Goal: Task Accomplishment & Management: Manage account settings

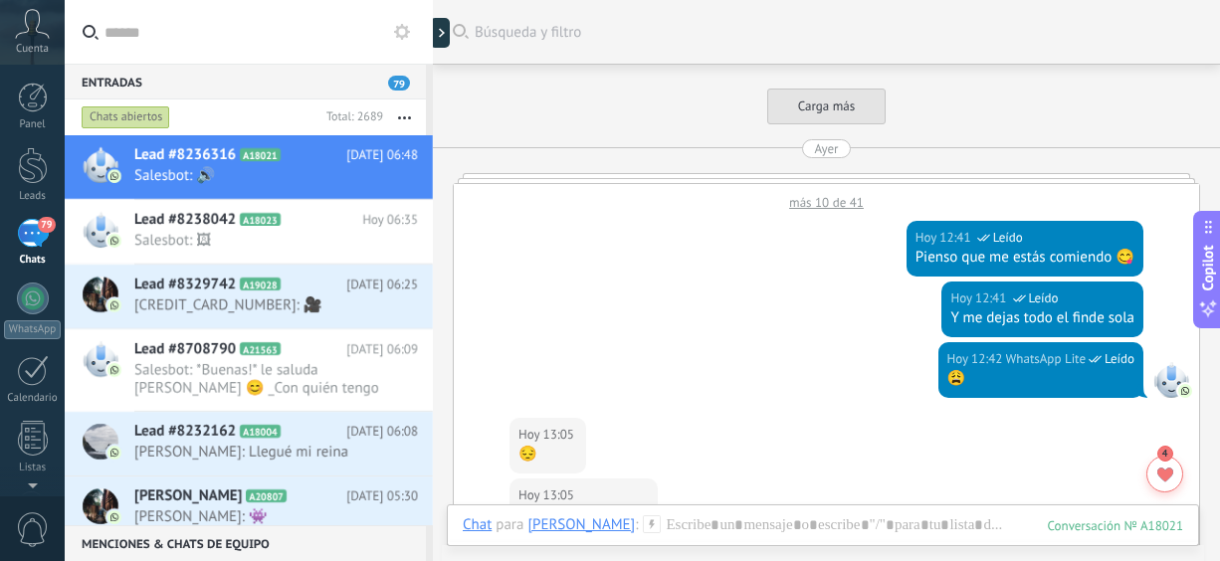
scroll to position [659, 0]
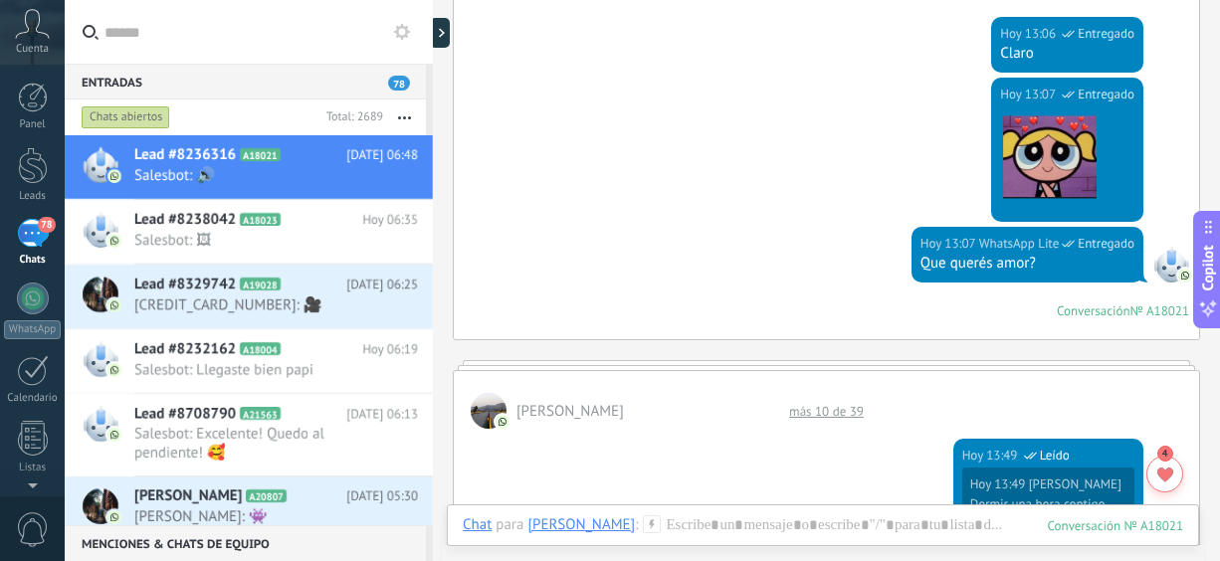
click at [416, 112] on button "button" at bounding box center [404, 118] width 43 height 36
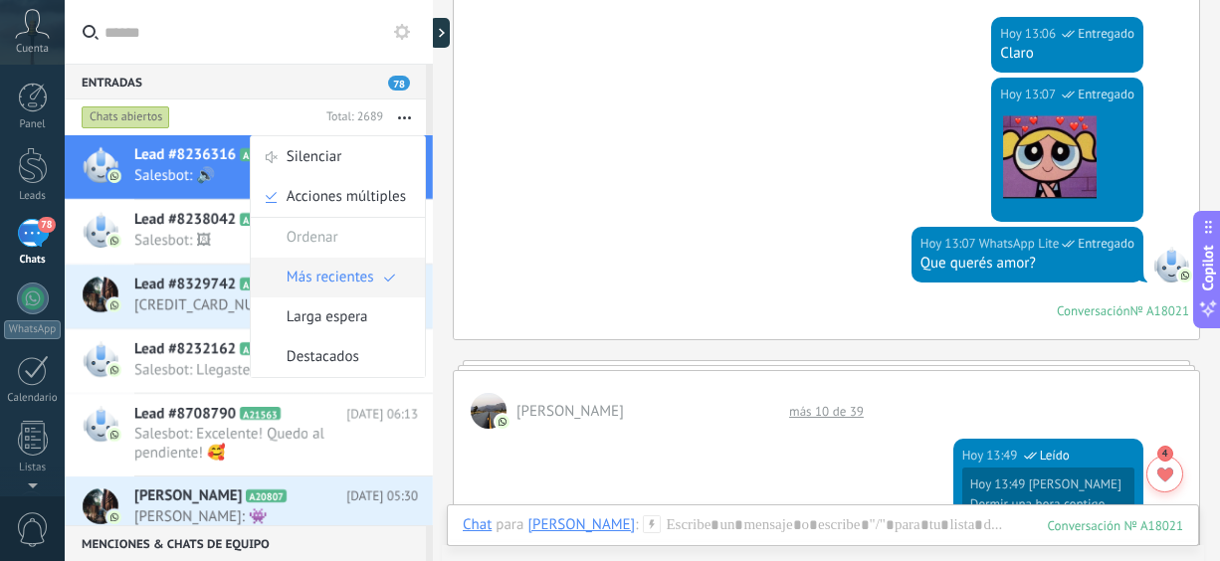
click at [341, 284] on span "Más recientes" at bounding box center [331, 278] width 88 height 40
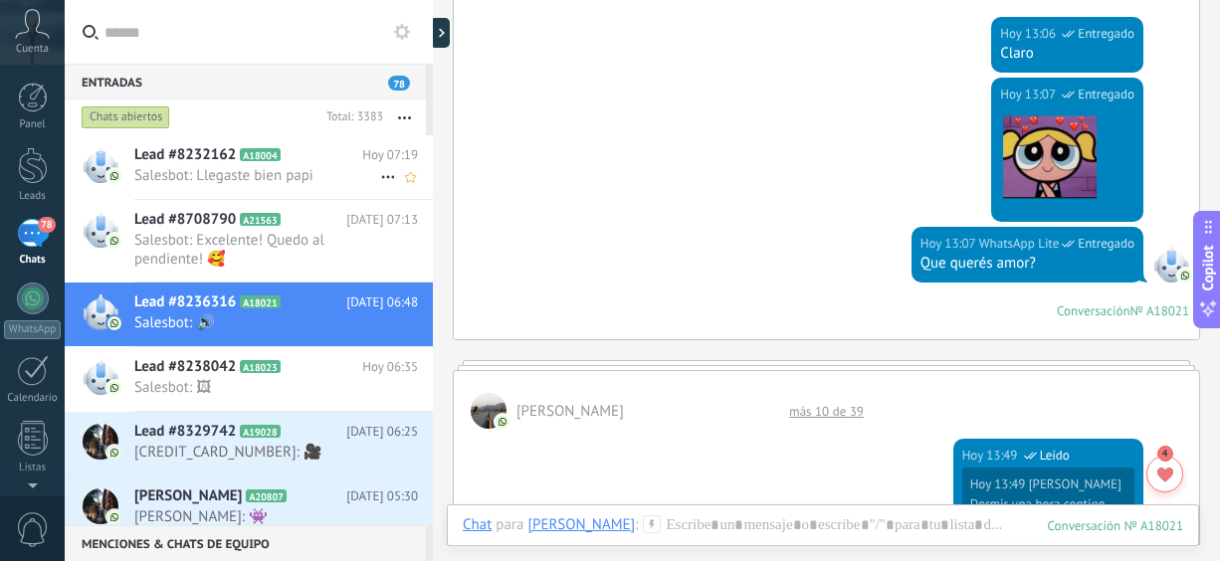
click at [290, 154] on h2 "Lead #8232162 A18004" at bounding box center [248, 155] width 228 height 20
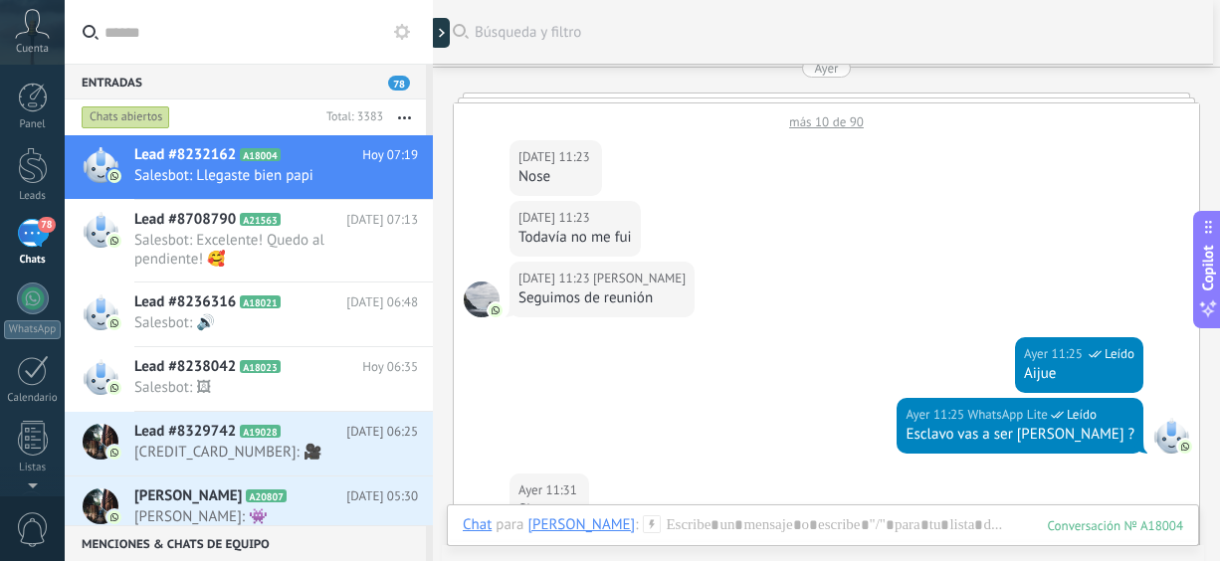
scroll to position [845, 0]
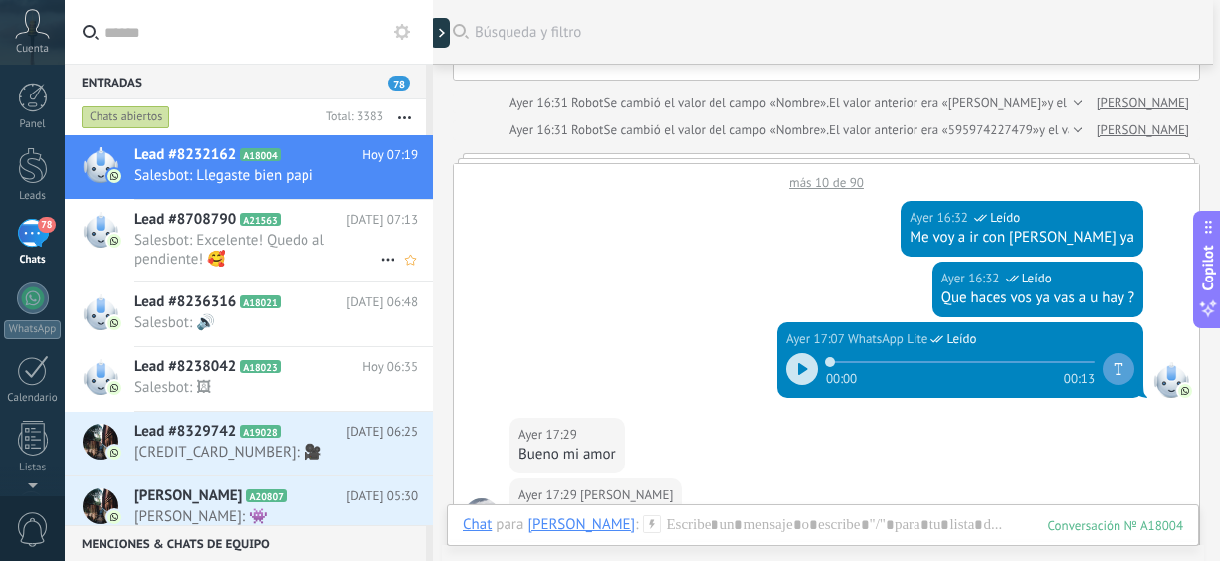
click at [210, 242] on span "Salesbot: Excelente! Quedo al pendiente! 🥰" at bounding box center [257, 250] width 246 height 38
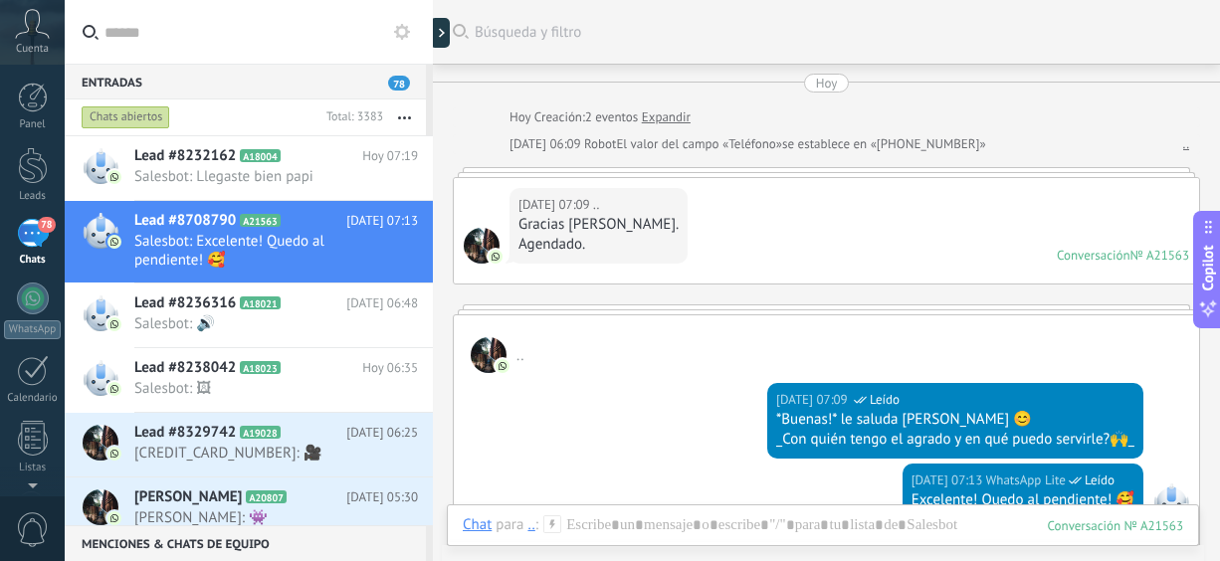
scroll to position [342, 0]
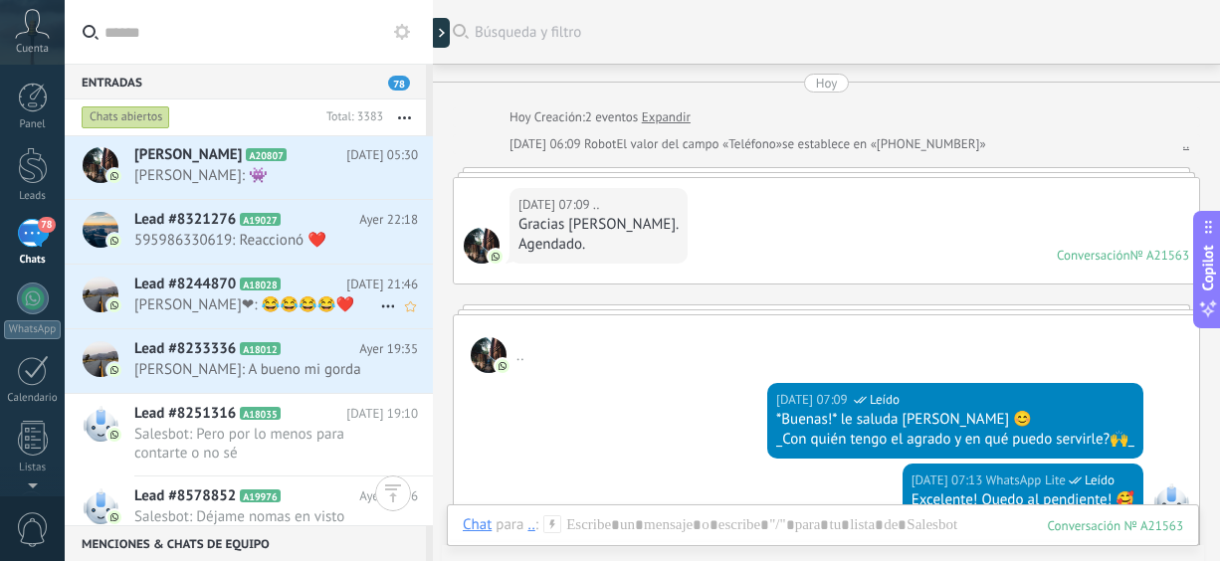
click at [262, 308] on span "[PERSON_NAME]❤: 😂😂😂😂❤️" at bounding box center [257, 305] width 246 height 19
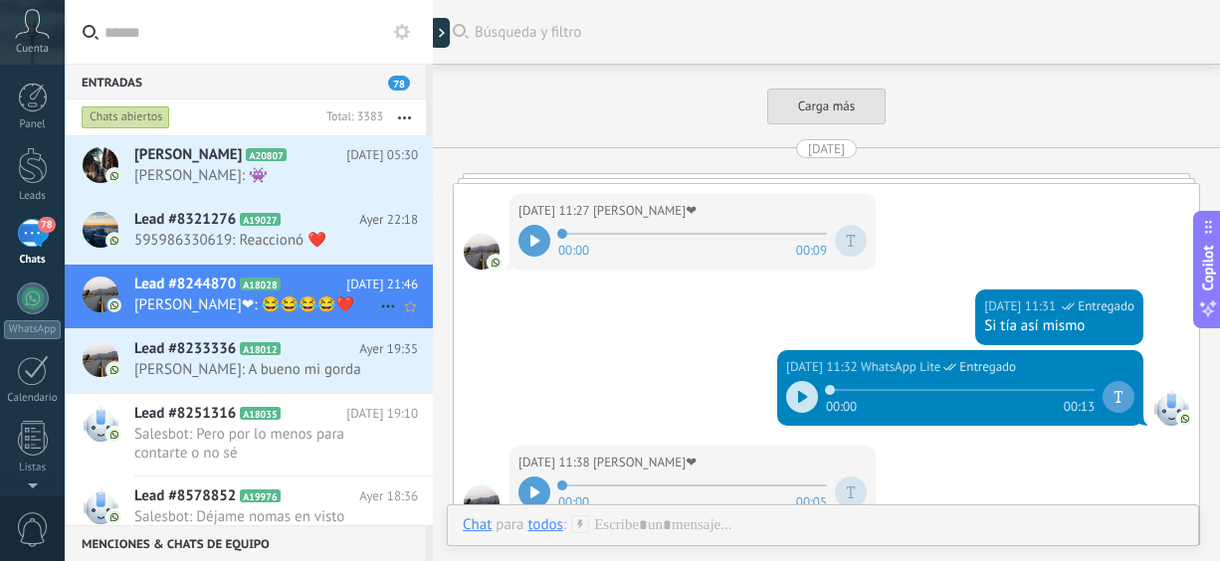
scroll to position [3920, 0]
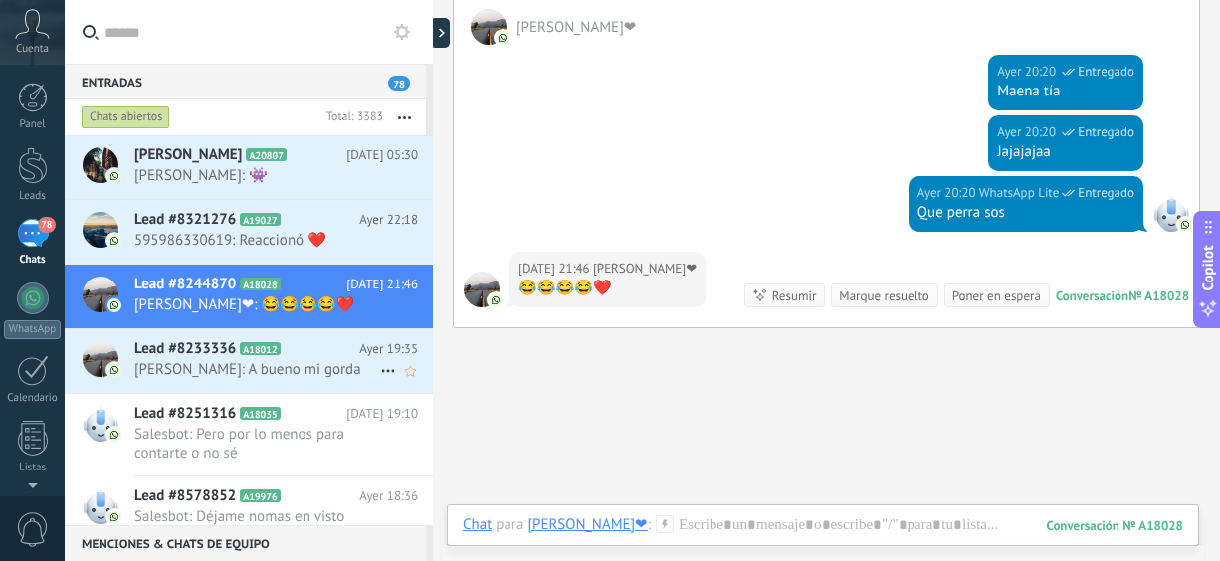
click at [270, 368] on span "[PERSON_NAME]: A bueno mi gorda" at bounding box center [257, 369] width 246 height 19
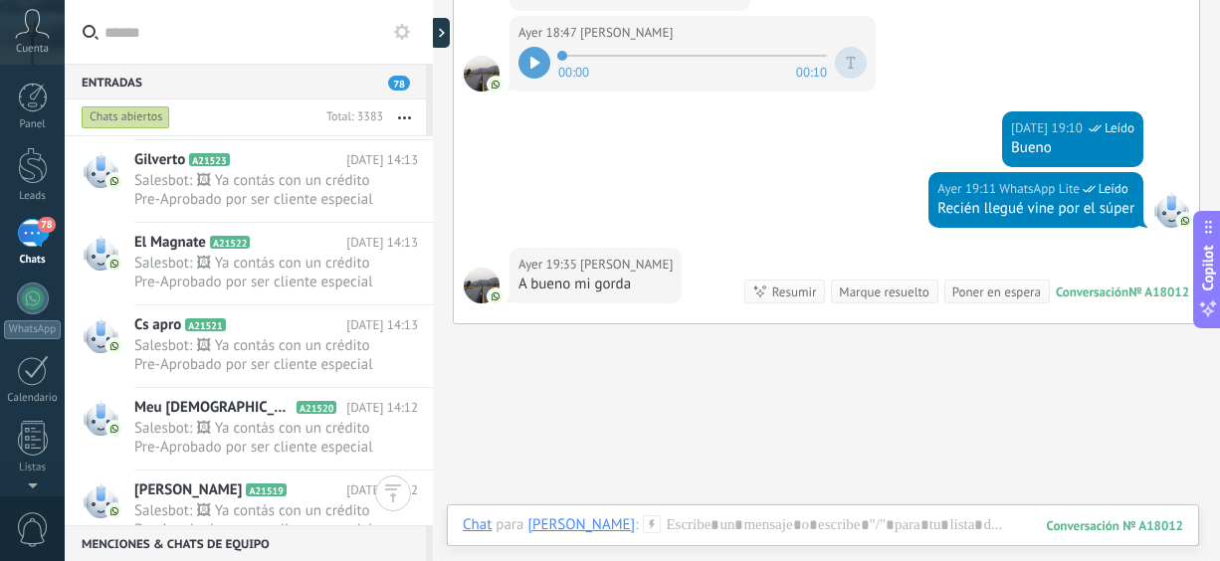
scroll to position [4430, 0]
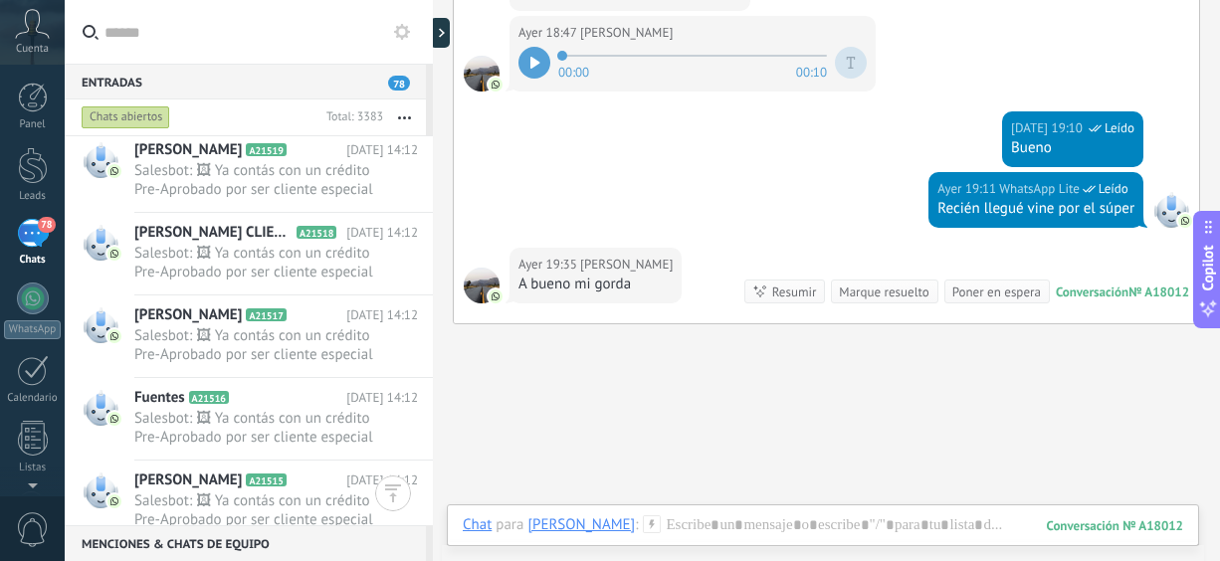
click at [411, 109] on button "button" at bounding box center [404, 118] width 43 height 36
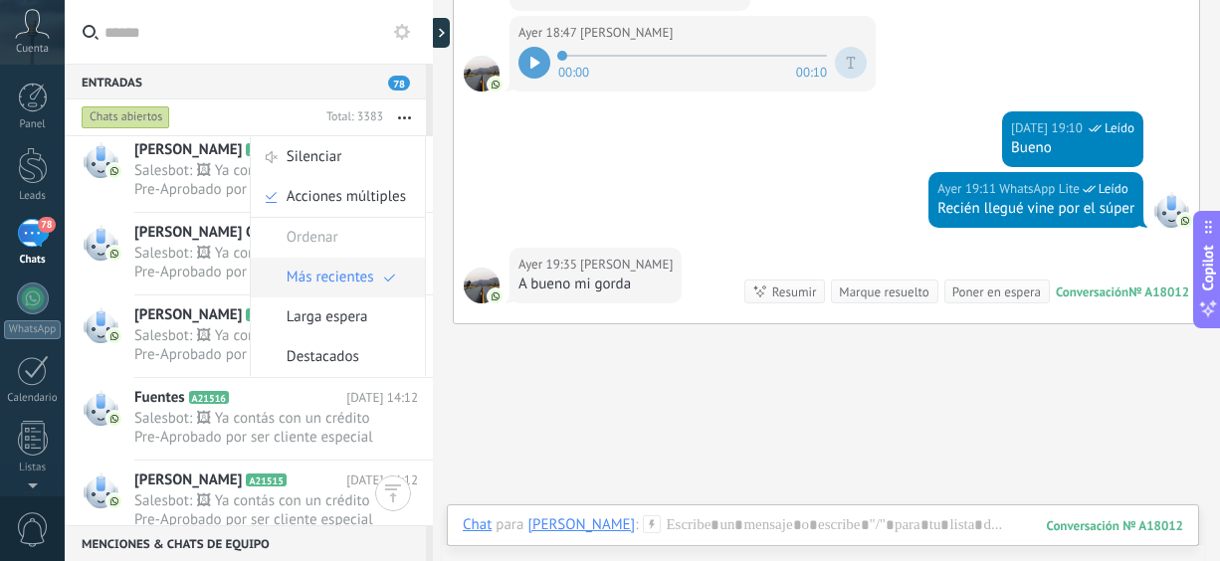
click at [325, 268] on span "Más recientes" at bounding box center [331, 278] width 88 height 40
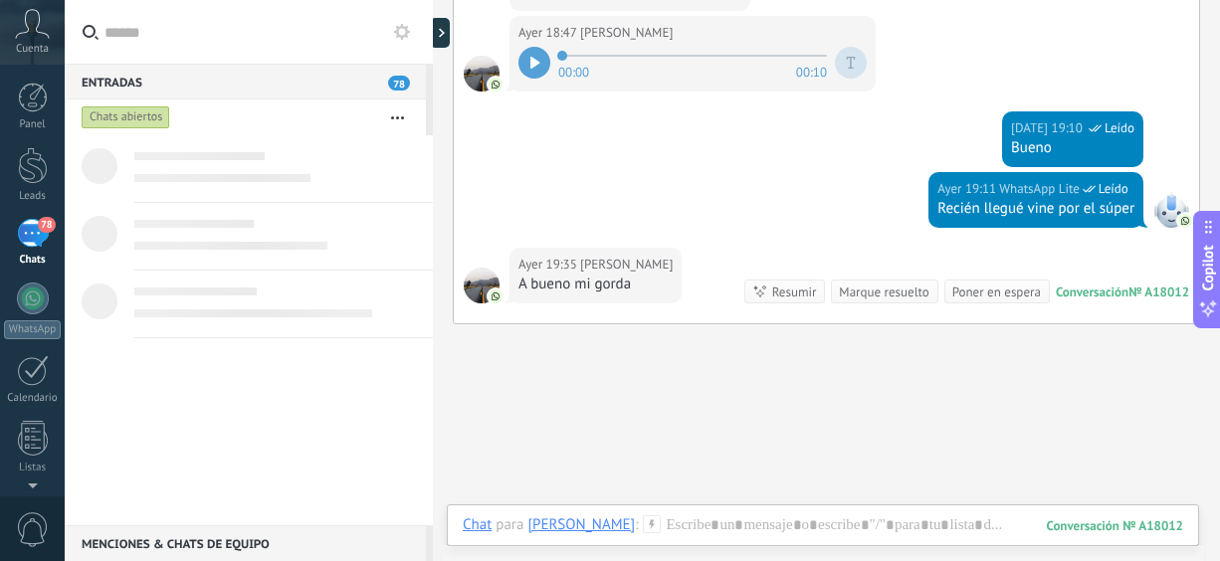
scroll to position [0, 0]
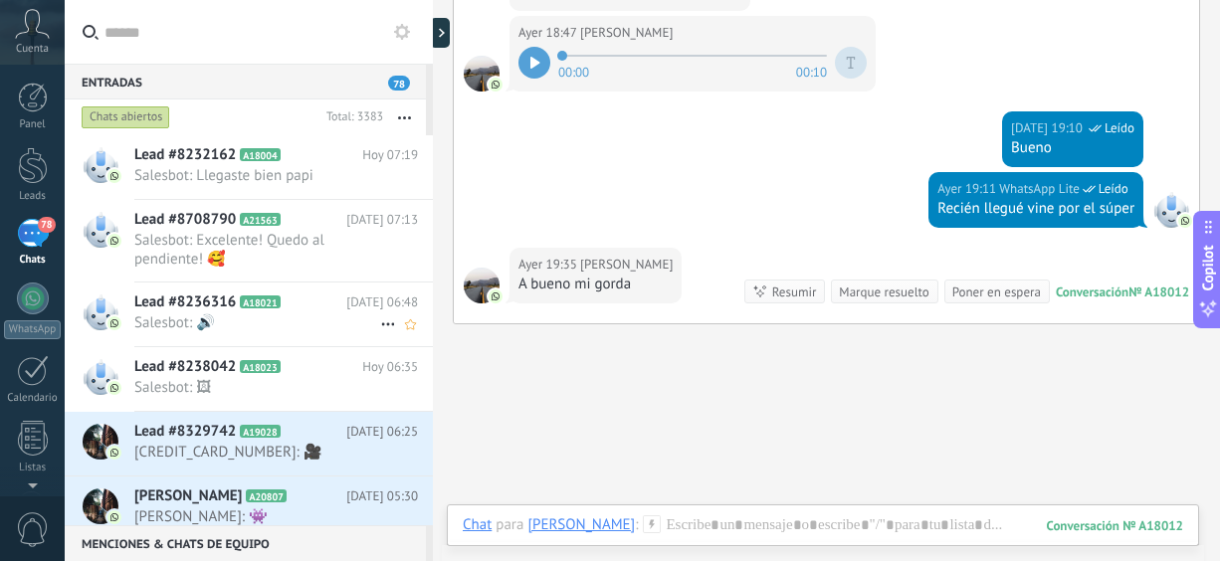
click at [272, 314] on span "Salesbot: 🔊" at bounding box center [257, 322] width 246 height 19
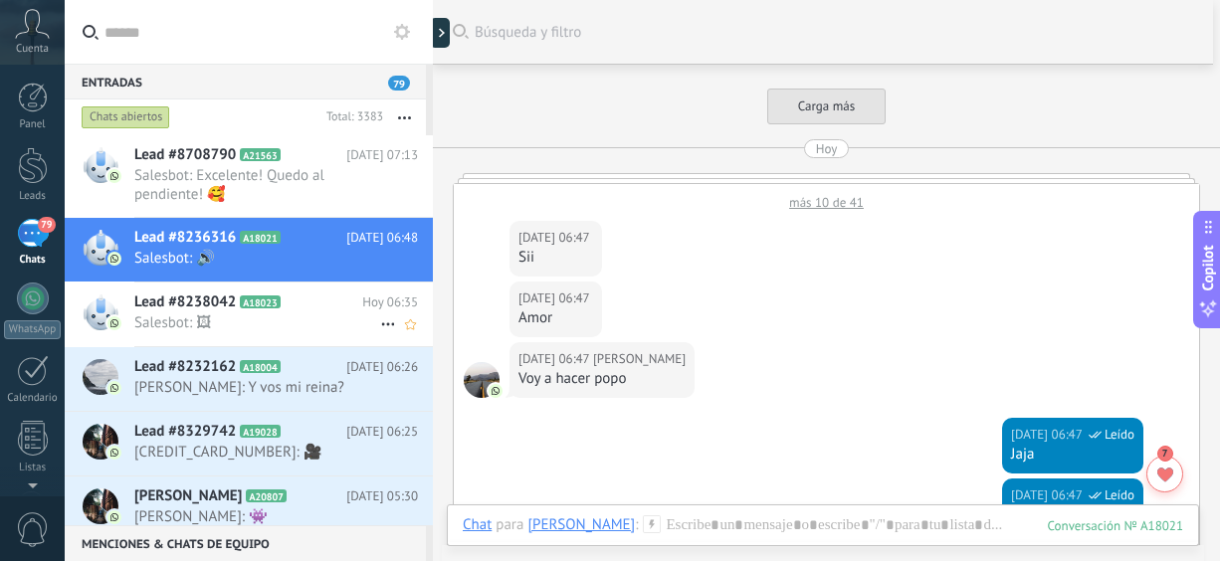
click at [311, 328] on span "Salesbot: 🖼" at bounding box center [257, 322] width 246 height 19
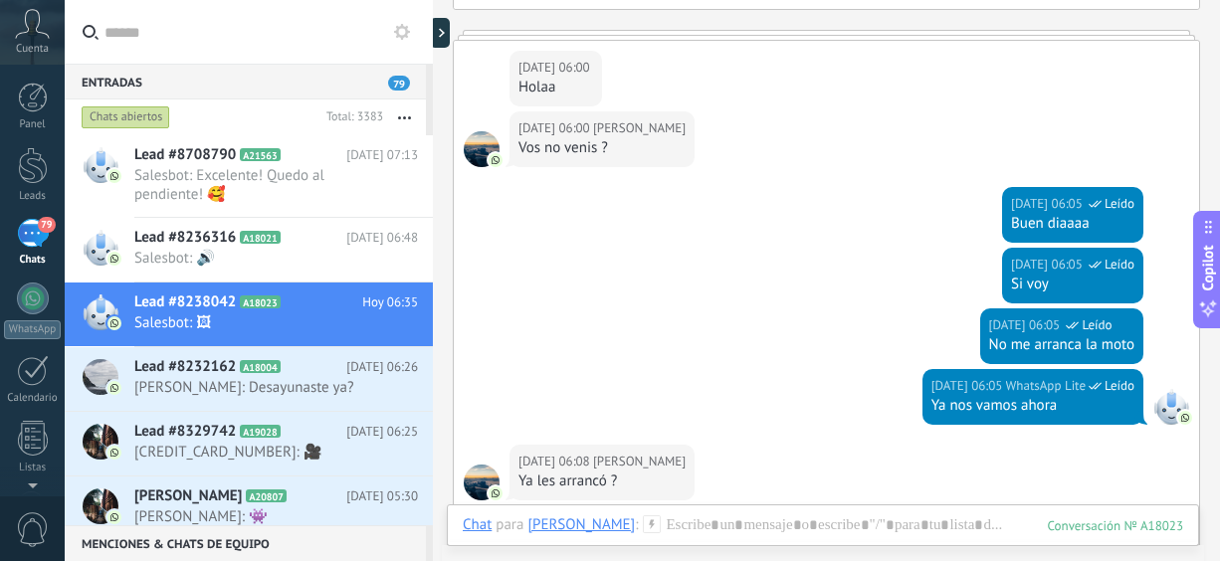
scroll to position [2143, 0]
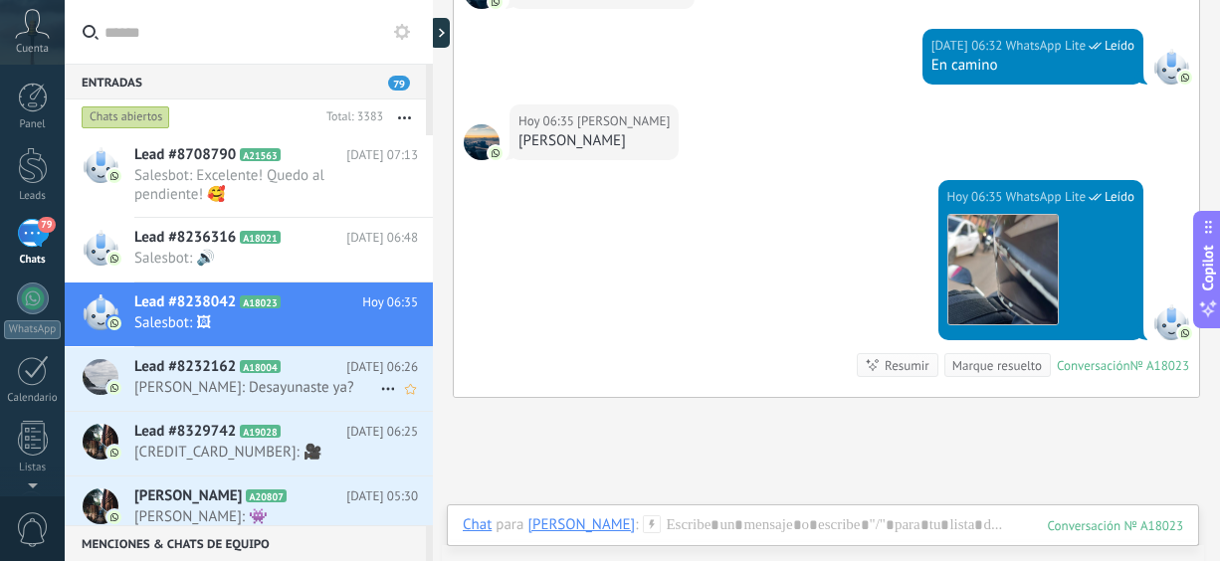
click at [250, 381] on span "[PERSON_NAME]: Desayunaste ya?" at bounding box center [257, 387] width 246 height 19
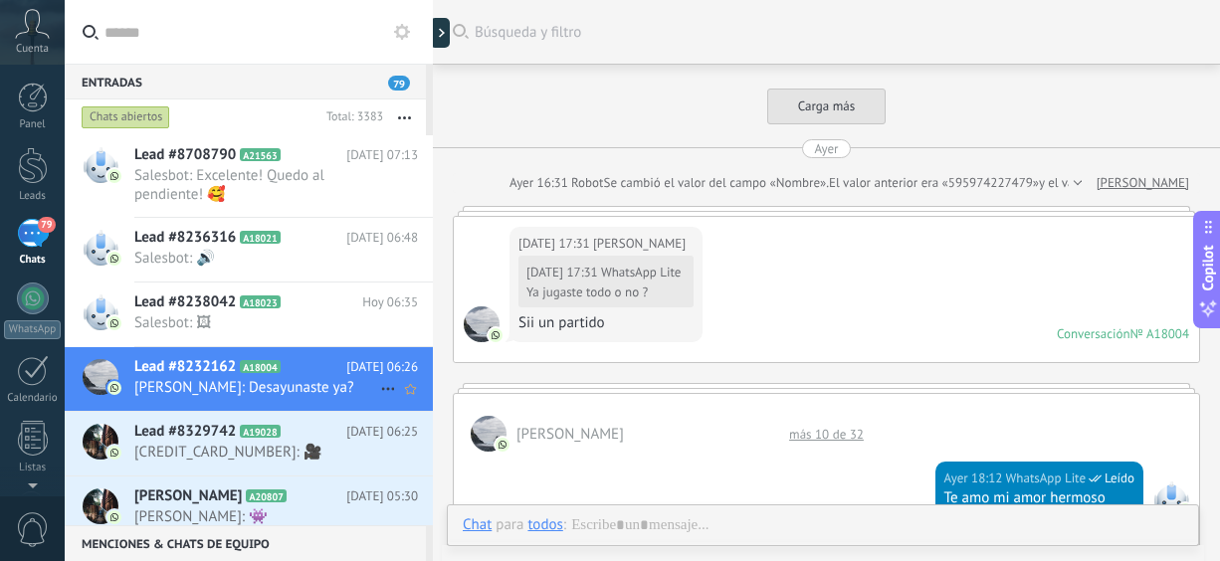
scroll to position [1491, 0]
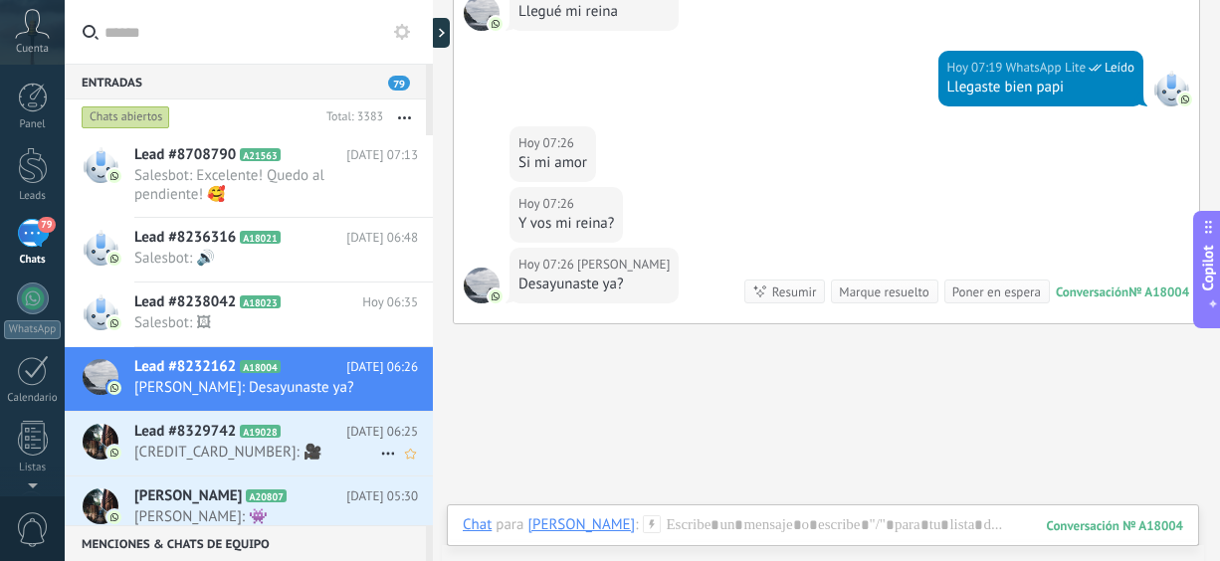
click at [220, 443] on span "[CREDIT_CARD_NUMBER]: 🎥" at bounding box center [257, 452] width 246 height 19
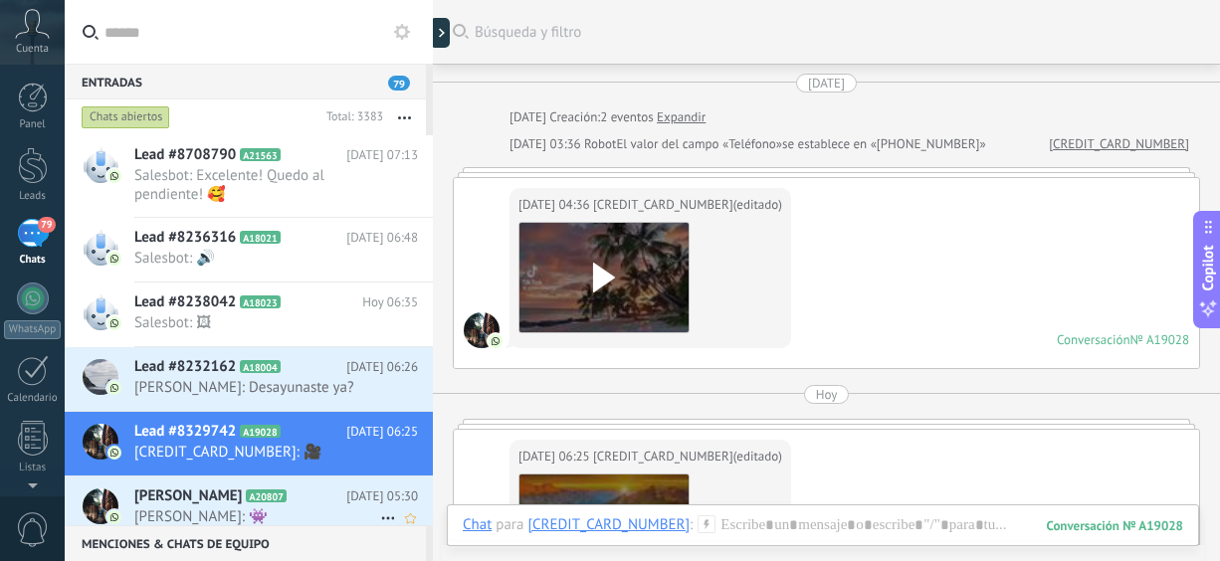
click at [290, 498] on h2 "[PERSON_NAME] A20807" at bounding box center [240, 497] width 212 height 20
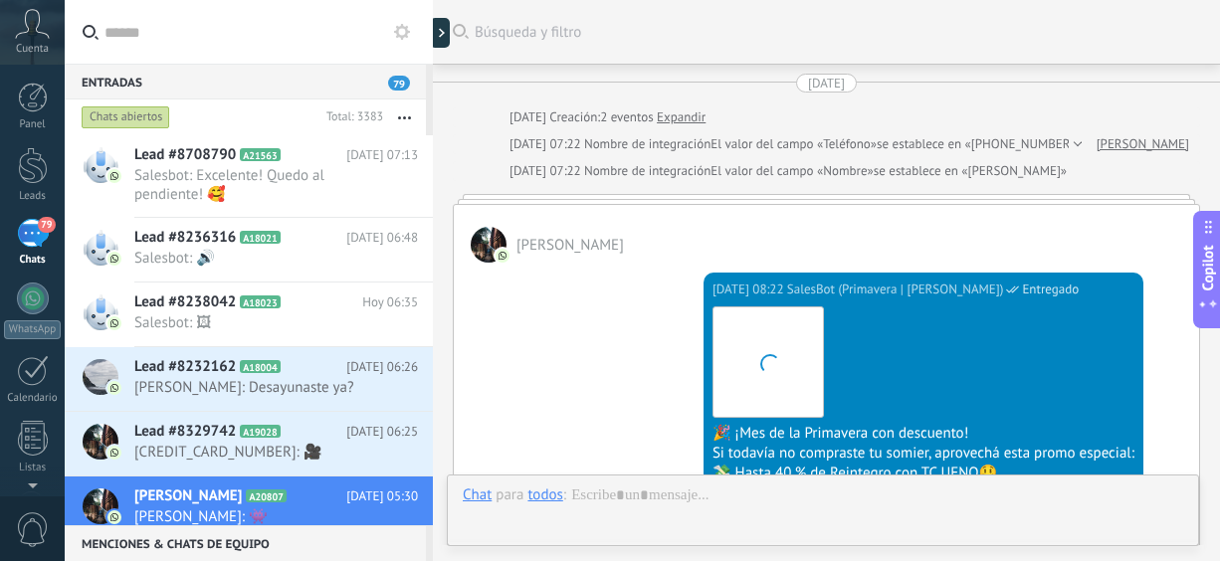
scroll to position [1126, 0]
